Goal: Task Accomplishment & Management: Manage account settings

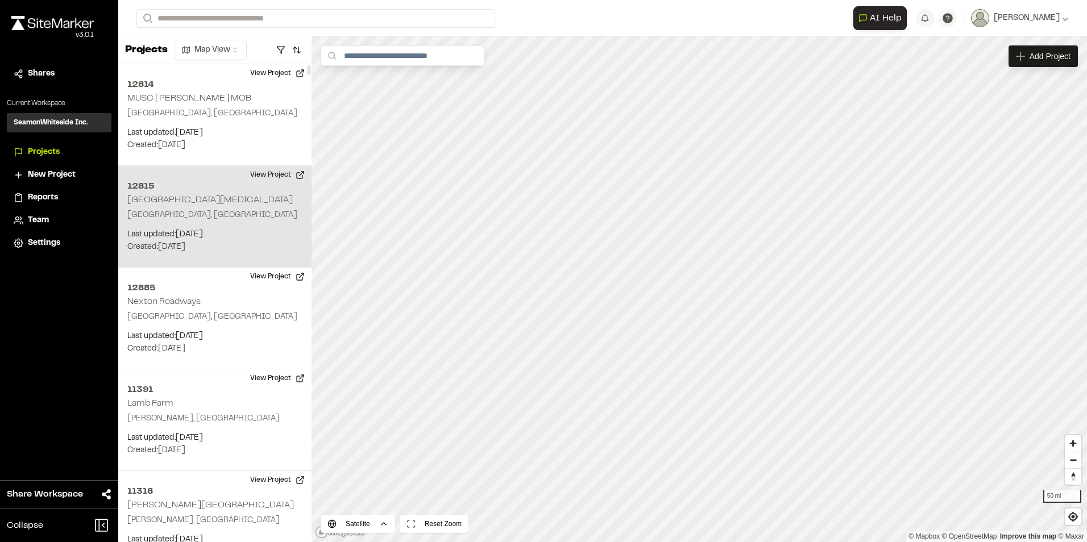
click at [218, 204] on div "12815 [GEOGRAPHIC_DATA][MEDICAL_DATA] [GEOGRAPHIC_DATA], [GEOGRAPHIC_DATA] Last…" at bounding box center [214, 217] width 193 height 102
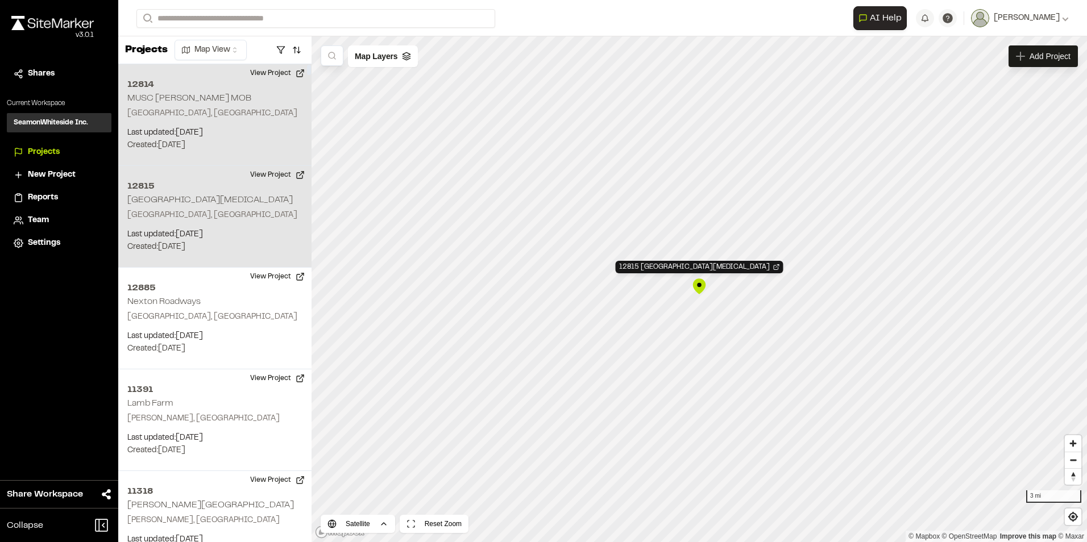
click at [219, 106] on div "12814 MUSC [PERSON_NAME] MOB Charleston, [GEOGRAPHIC_DATA] Last updated: [DATE]…" at bounding box center [214, 115] width 193 height 102
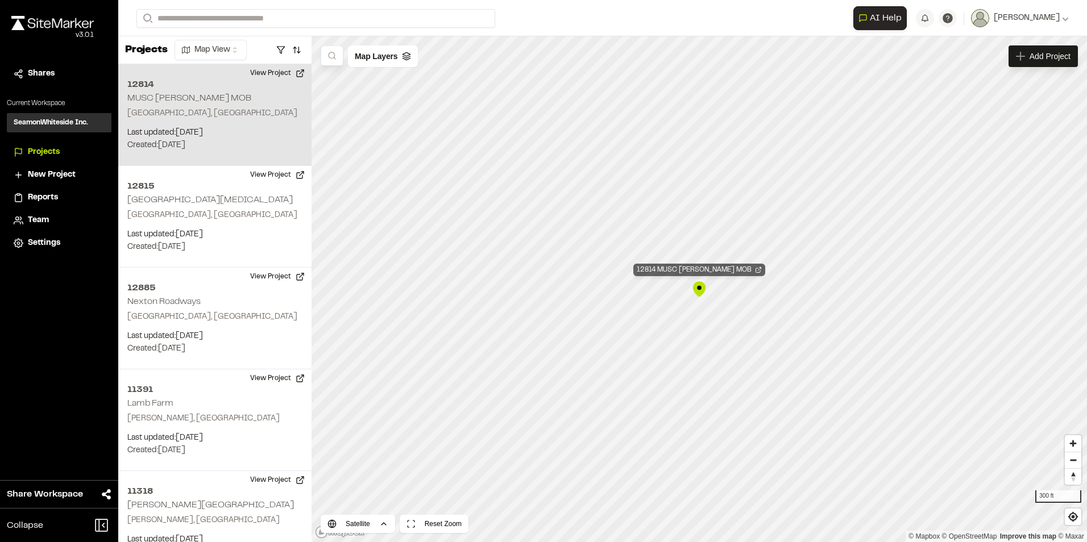
click at [736, 267] on div "12814 MUSC [PERSON_NAME] MOB" at bounding box center [699, 270] width 132 height 13
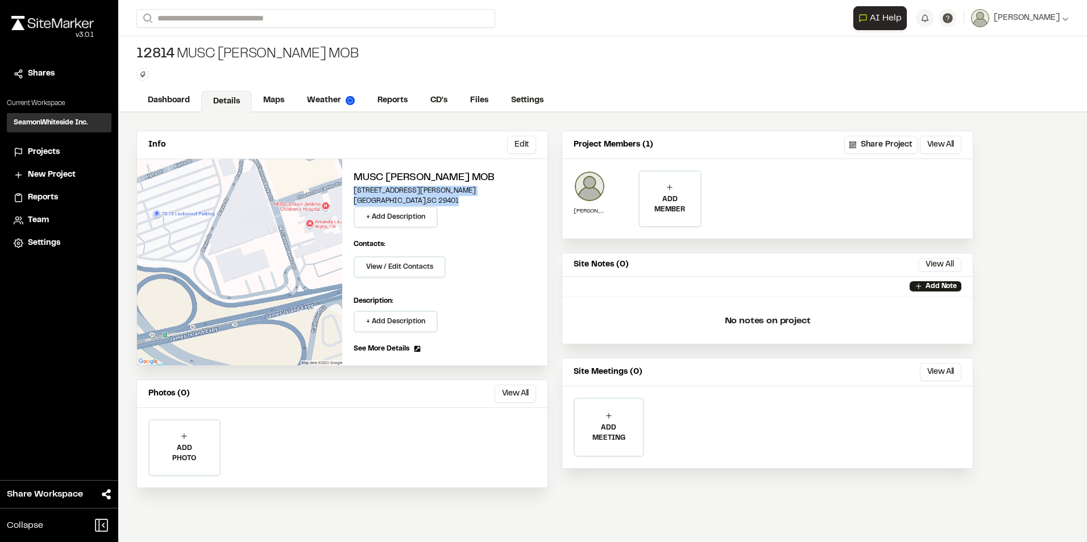
drag, startPoint x: 423, startPoint y: 198, endPoint x: 355, endPoint y: 192, distance: 68.5
click at [355, 192] on div "MUSC Calhoun MOB 334 Calhoun Street Charleston , SC 29401 + Add Description" at bounding box center [444, 198] width 182 height 57
copy div "334 Calhoun Street Charleston , SC 29401"
click at [655, 186] on div "ADD MEMBER" at bounding box center [669, 199] width 60 height 55
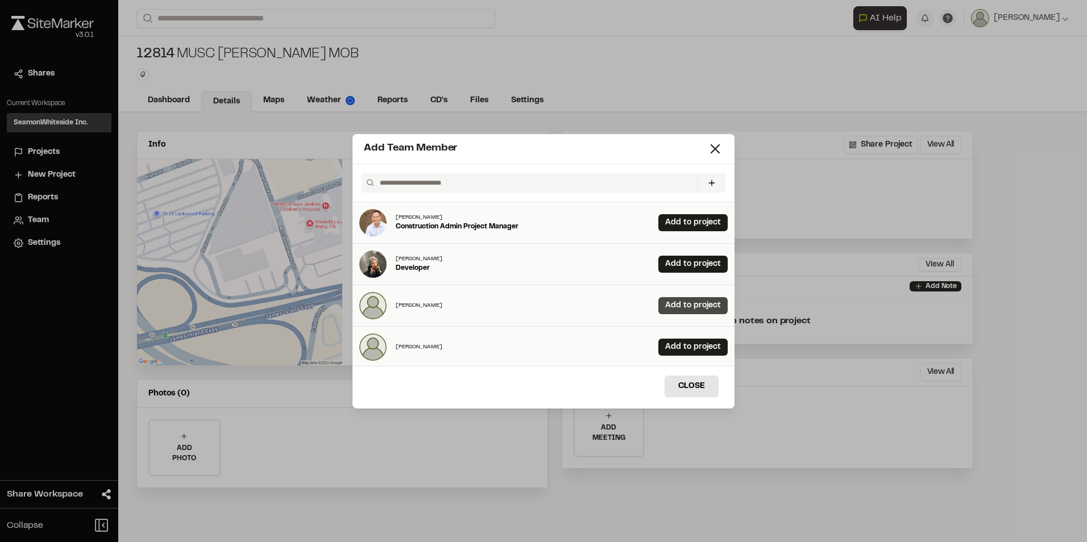
click at [660, 305] on link "Add to project" at bounding box center [692, 305] width 69 height 17
click at [440, 182] on input "text" at bounding box center [534, 182] width 318 height 19
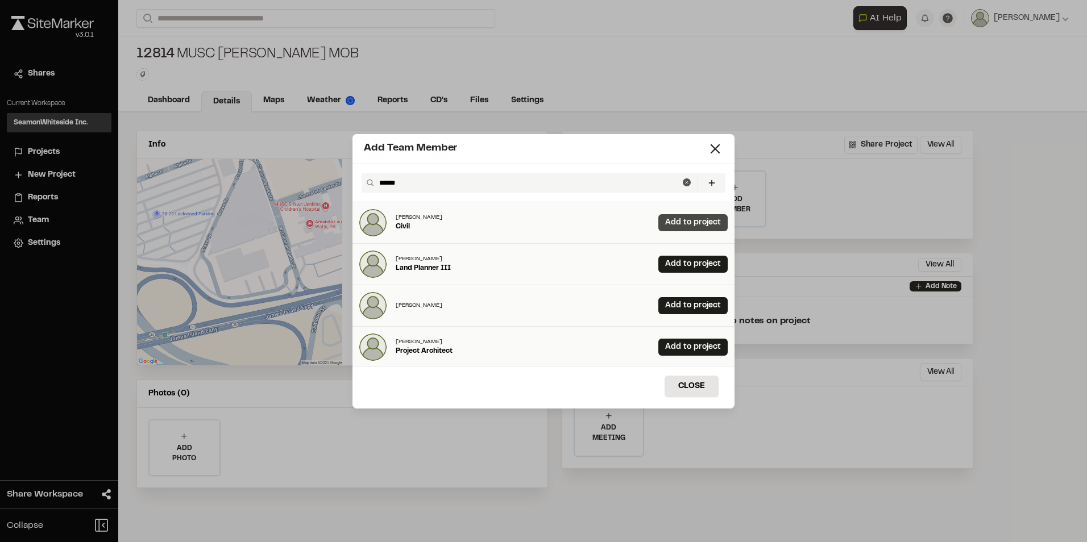
click at [658, 220] on link "Add to project" at bounding box center [692, 222] width 69 height 17
drag, startPoint x: 470, startPoint y: 179, endPoint x: 358, endPoint y: 178, distance: 111.9
click at [358, 178] on div "****** Invite New Team Member * Required Name Email * Password Password Info Pa…" at bounding box center [543, 183] width 382 height 38
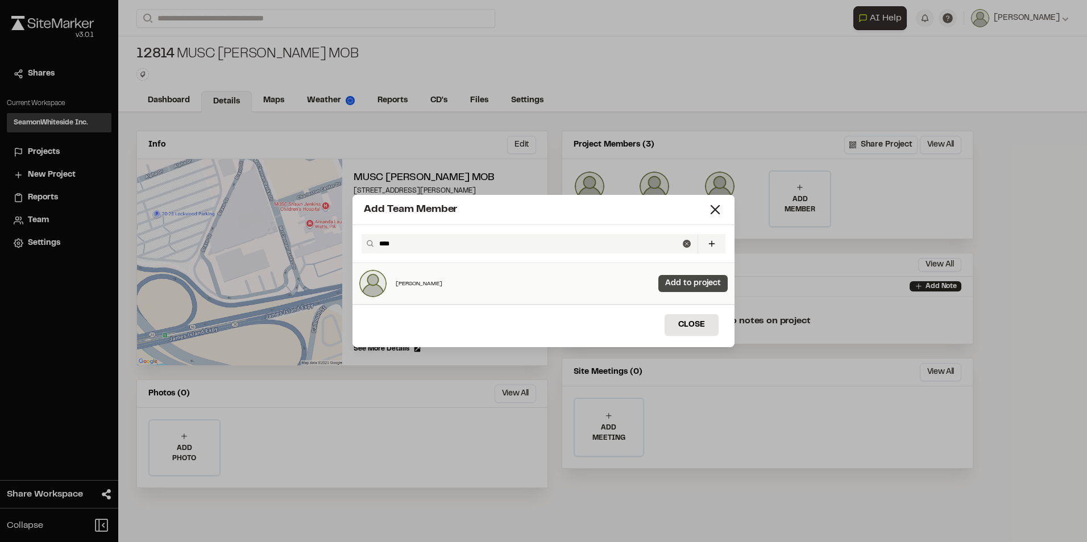
type input "****"
click at [693, 278] on link "Add to project" at bounding box center [692, 283] width 69 height 17
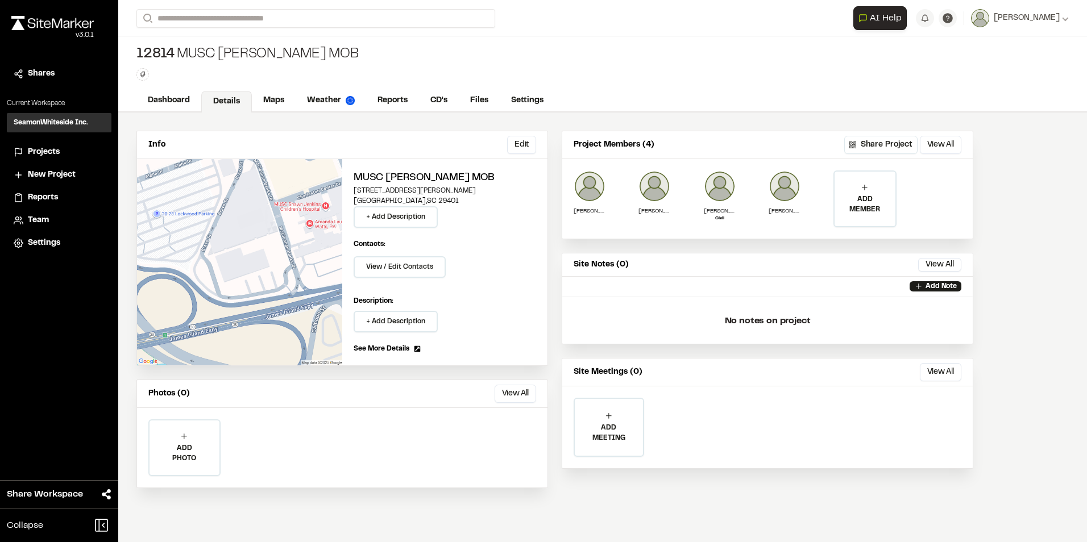
click at [801, 230] on div "Add Team Member Invite New Team Member * Required Name Email * Password Passwor…" at bounding box center [543, 280] width 1087 height 542
